Goal: Browse casually

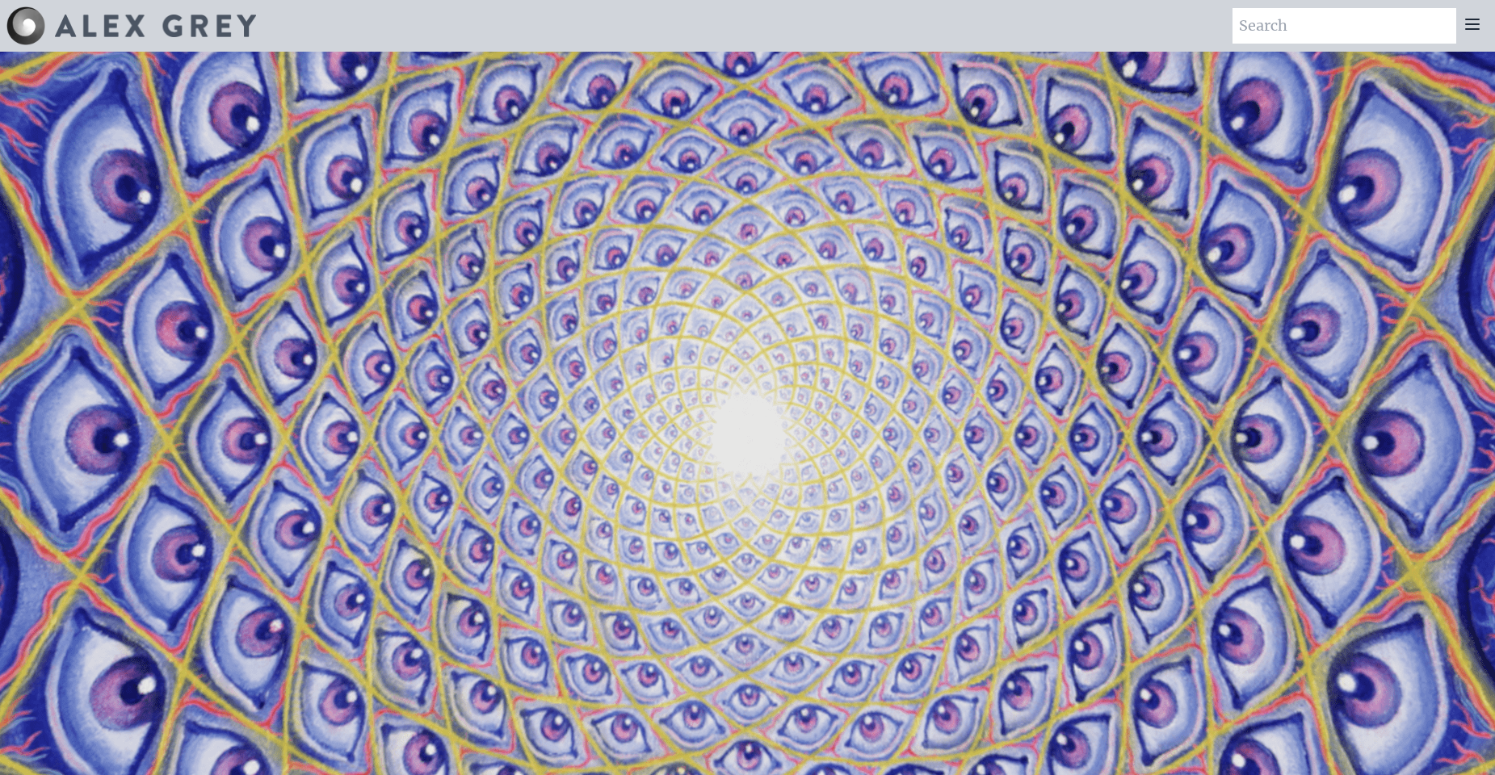
drag, startPoint x: 305, startPoint y: 2, endPoint x: 798, endPoint y: 19, distance: 492.9
click at [798, 19] on div "Art Writings About" at bounding box center [747, 26] width 1495 height 52
